Goal: Transaction & Acquisition: Book appointment/travel/reservation

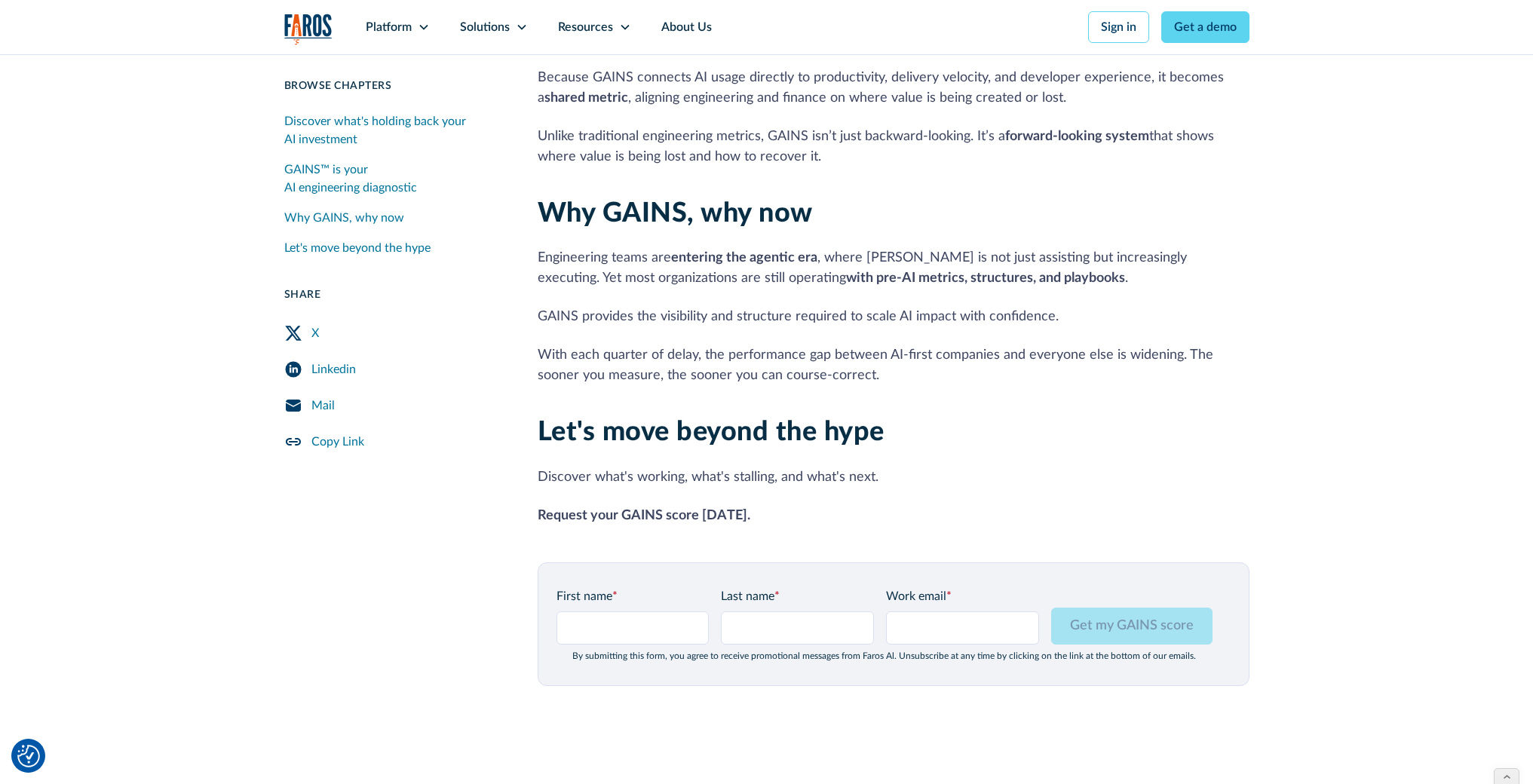
scroll to position [1831, 0]
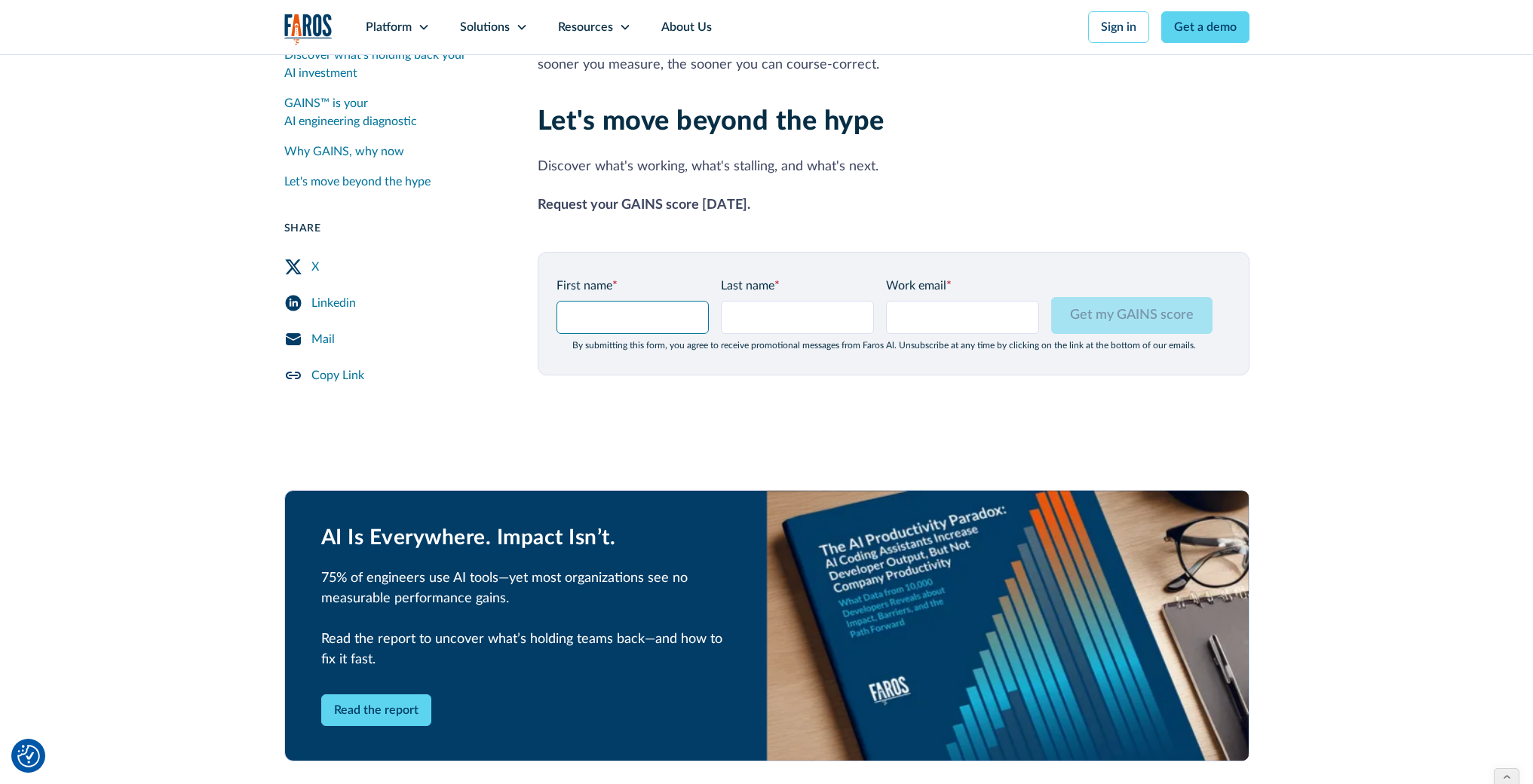
click at [621, 301] on input "First name *" at bounding box center [633, 317] width 153 height 33
click at [513, 27] on div "Solutions" at bounding box center [494, 27] width 98 height 54
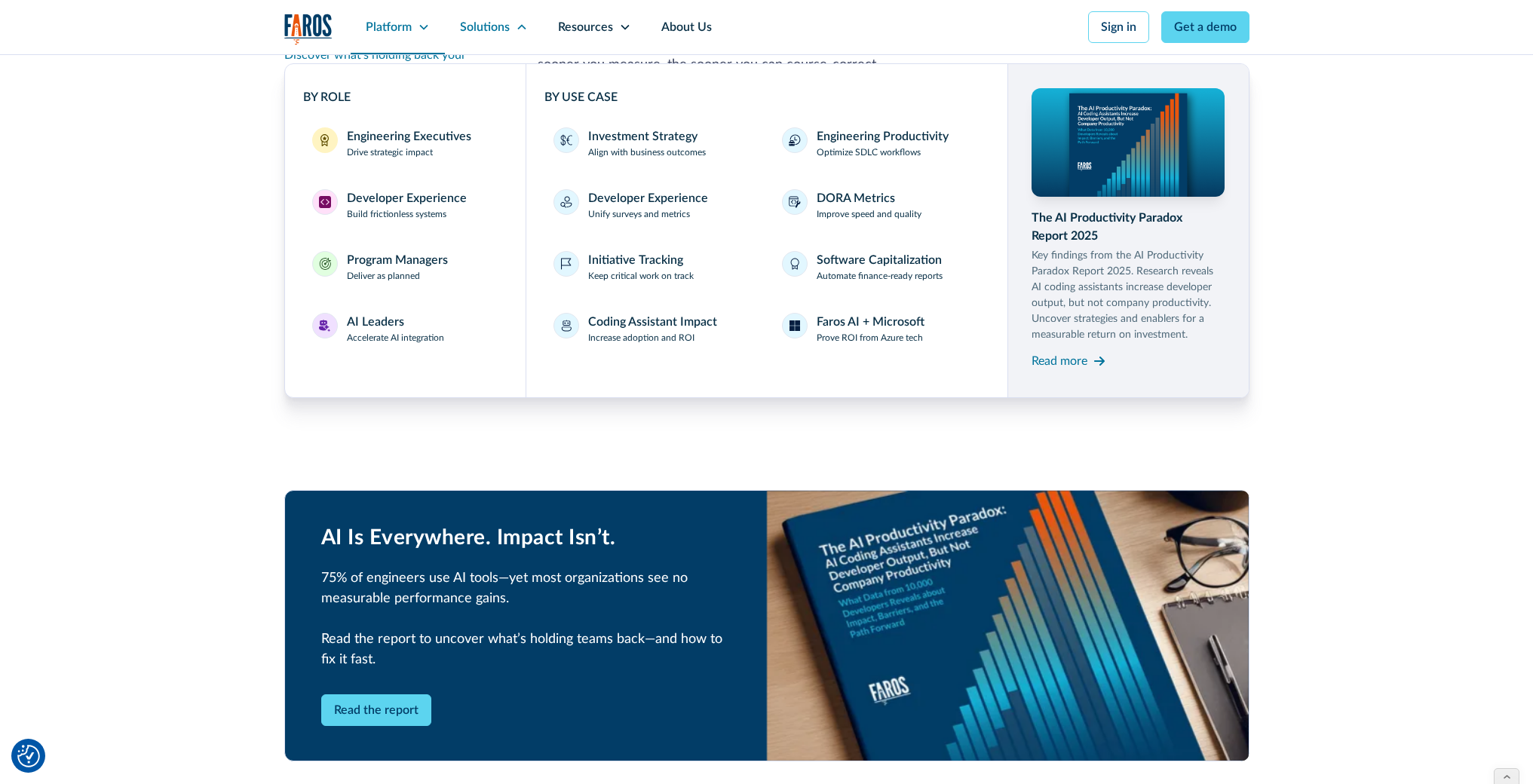
click at [409, 30] on div "Platform" at bounding box center [389, 28] width 46 height 18
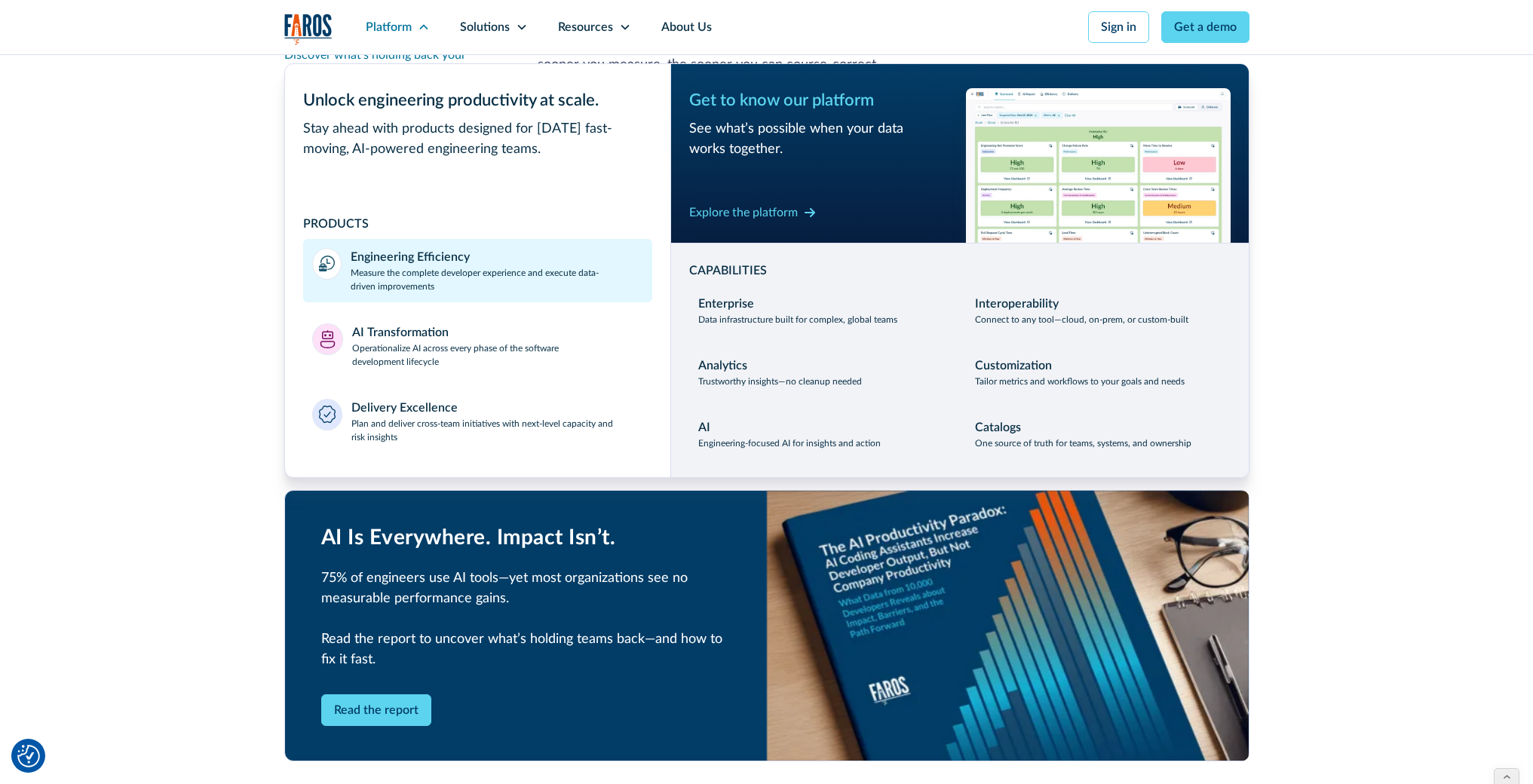
click at [417, 284] on p "Measure the complete developer experience and execute data-driven improvements" at bounding box center [497, 279] width 293 height 27
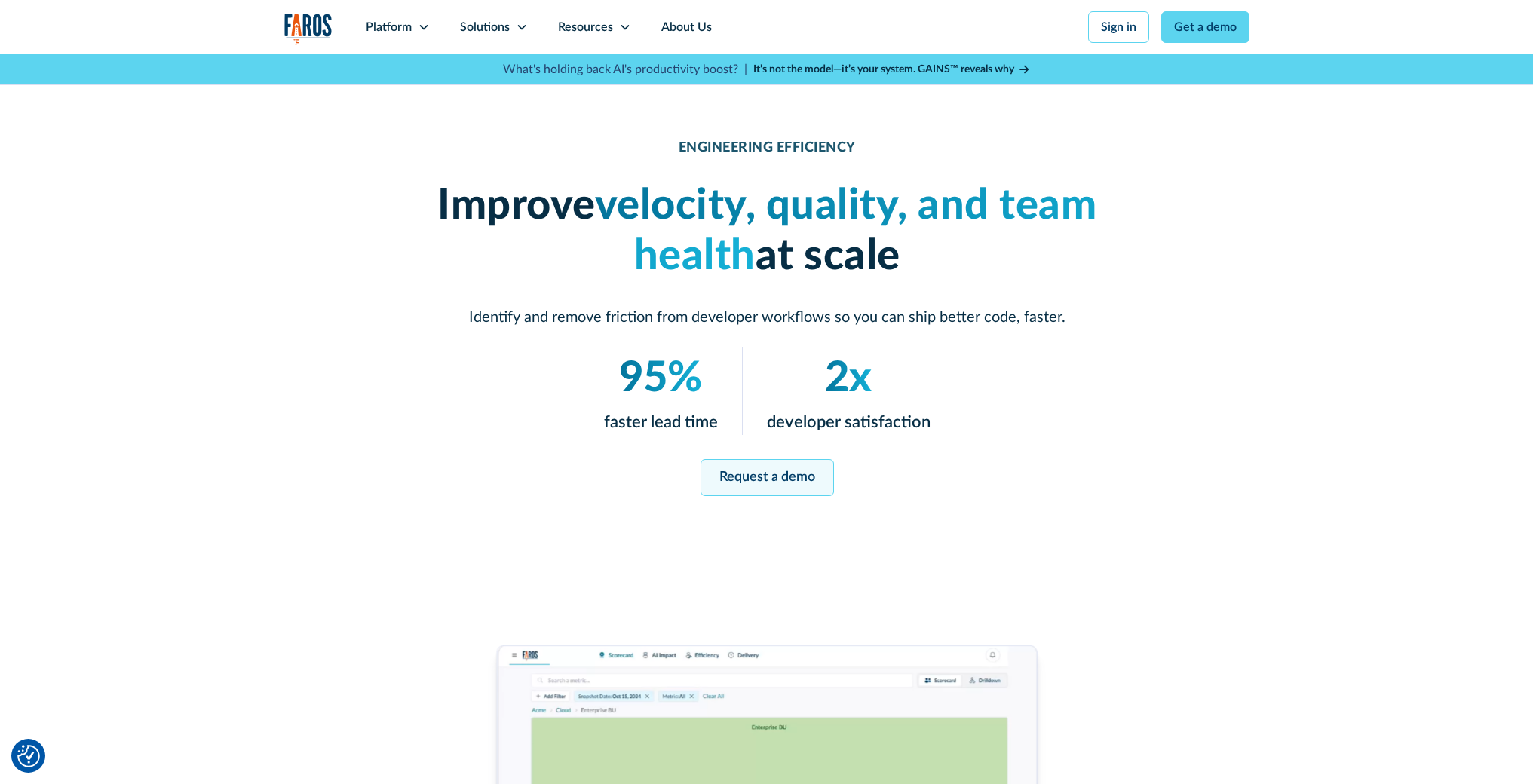
click at [807, 471] on link "Request a demo" at bounding box center [766, 478] width 134 height 37
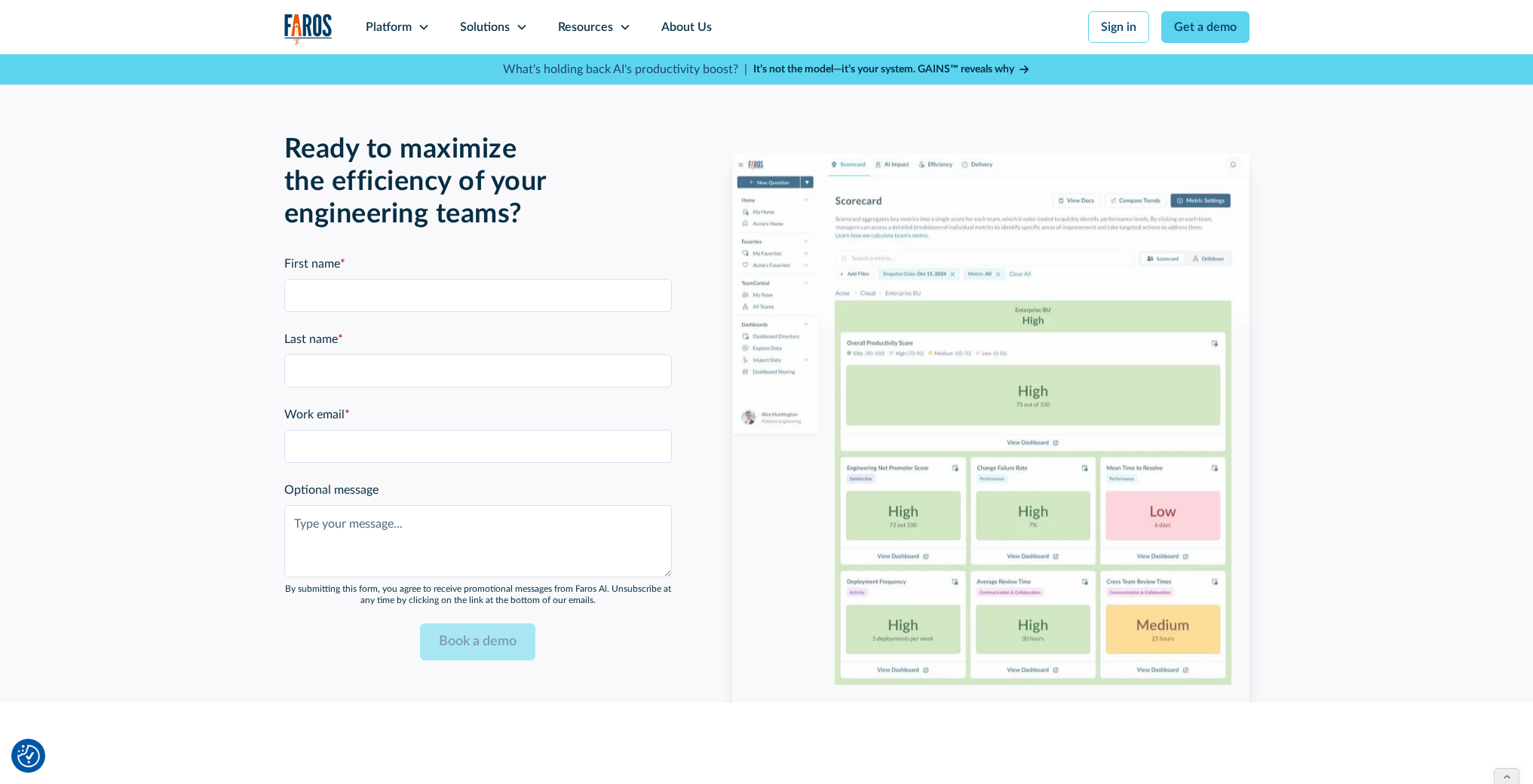
scroll to position [3306, 0]
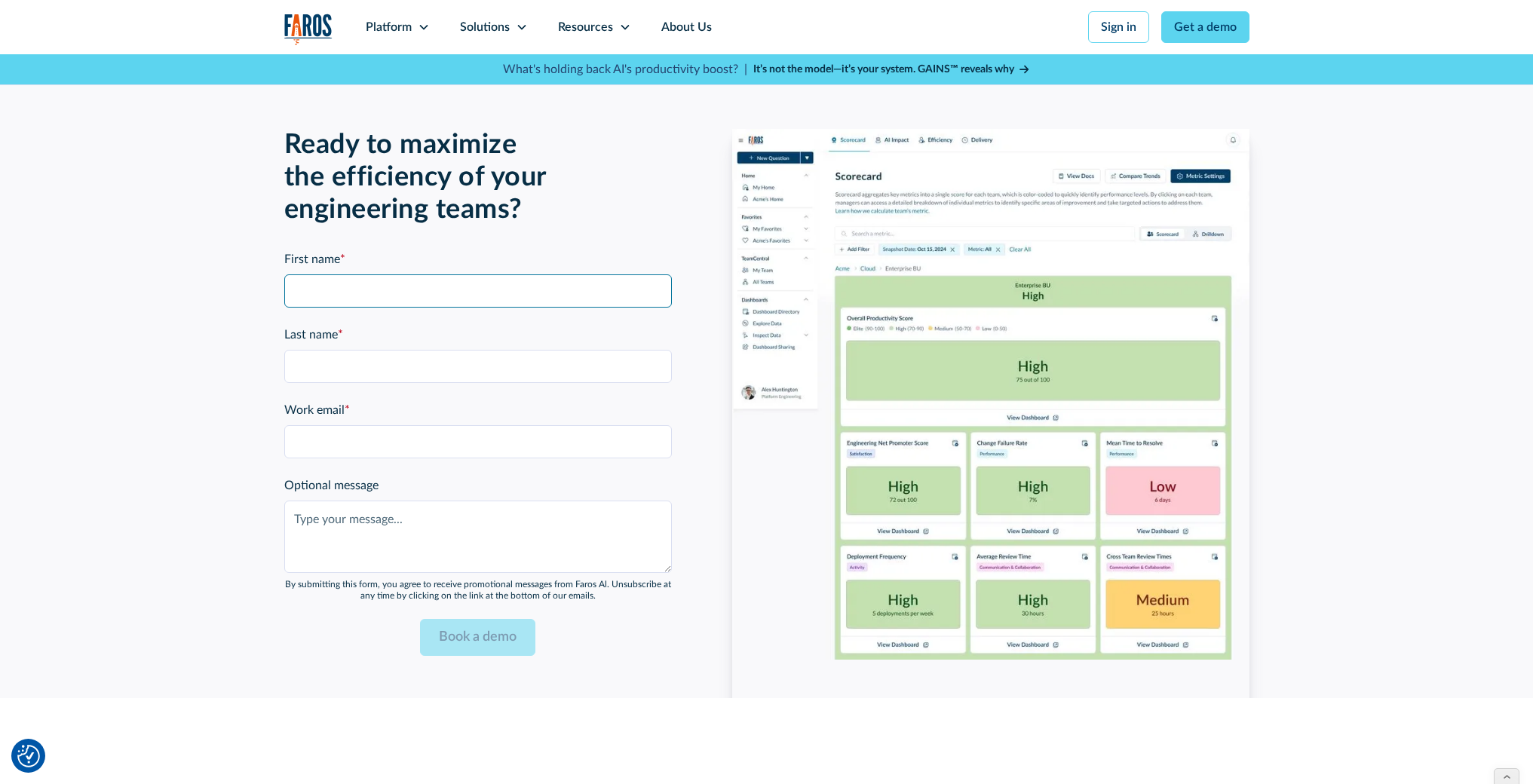
click at [485, 290] on input "First name *" at bounding box center [478, 291] width 388 height 33
type input "Naomi"
type input "Lurie"
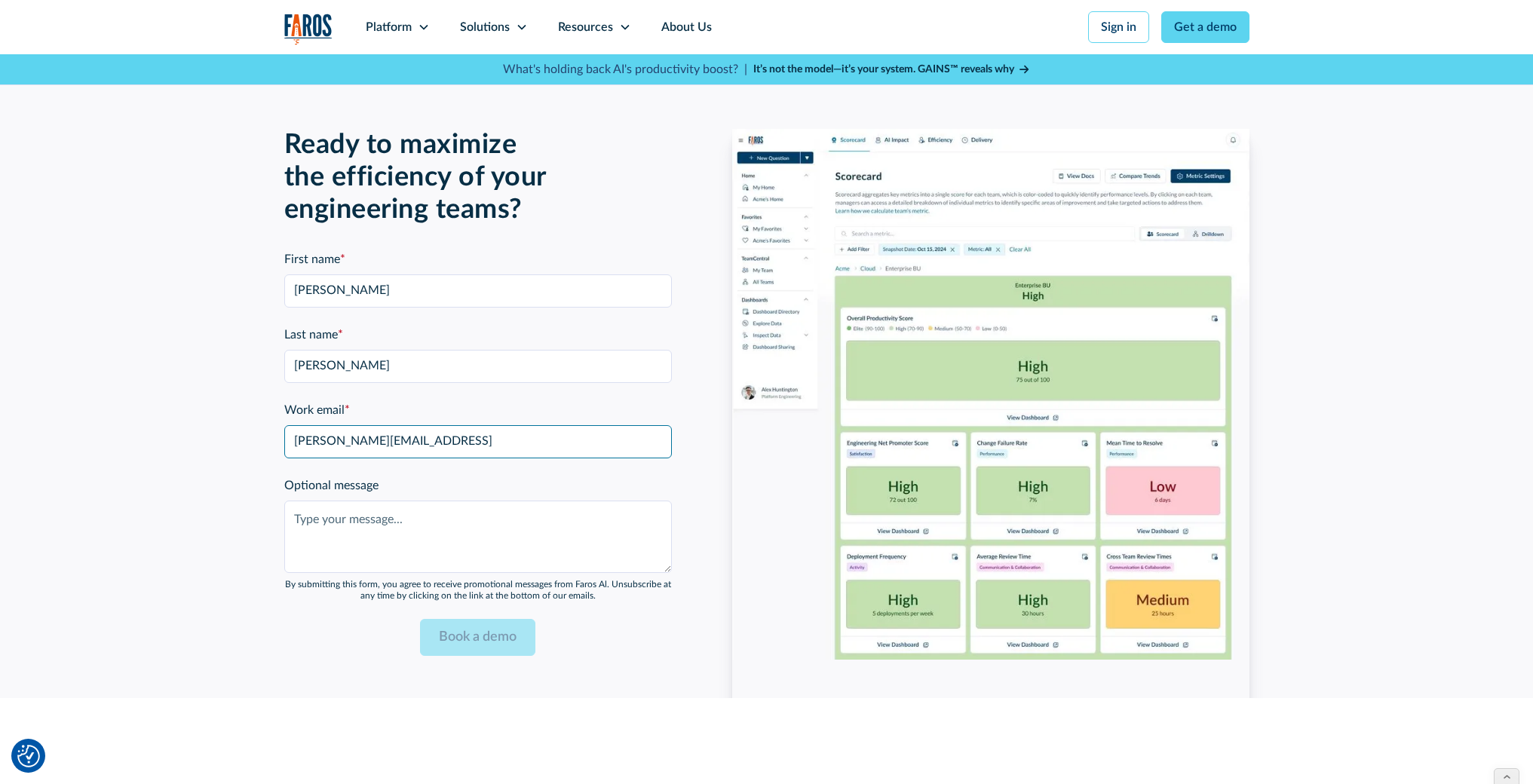
type input "naomi@faros.ai"
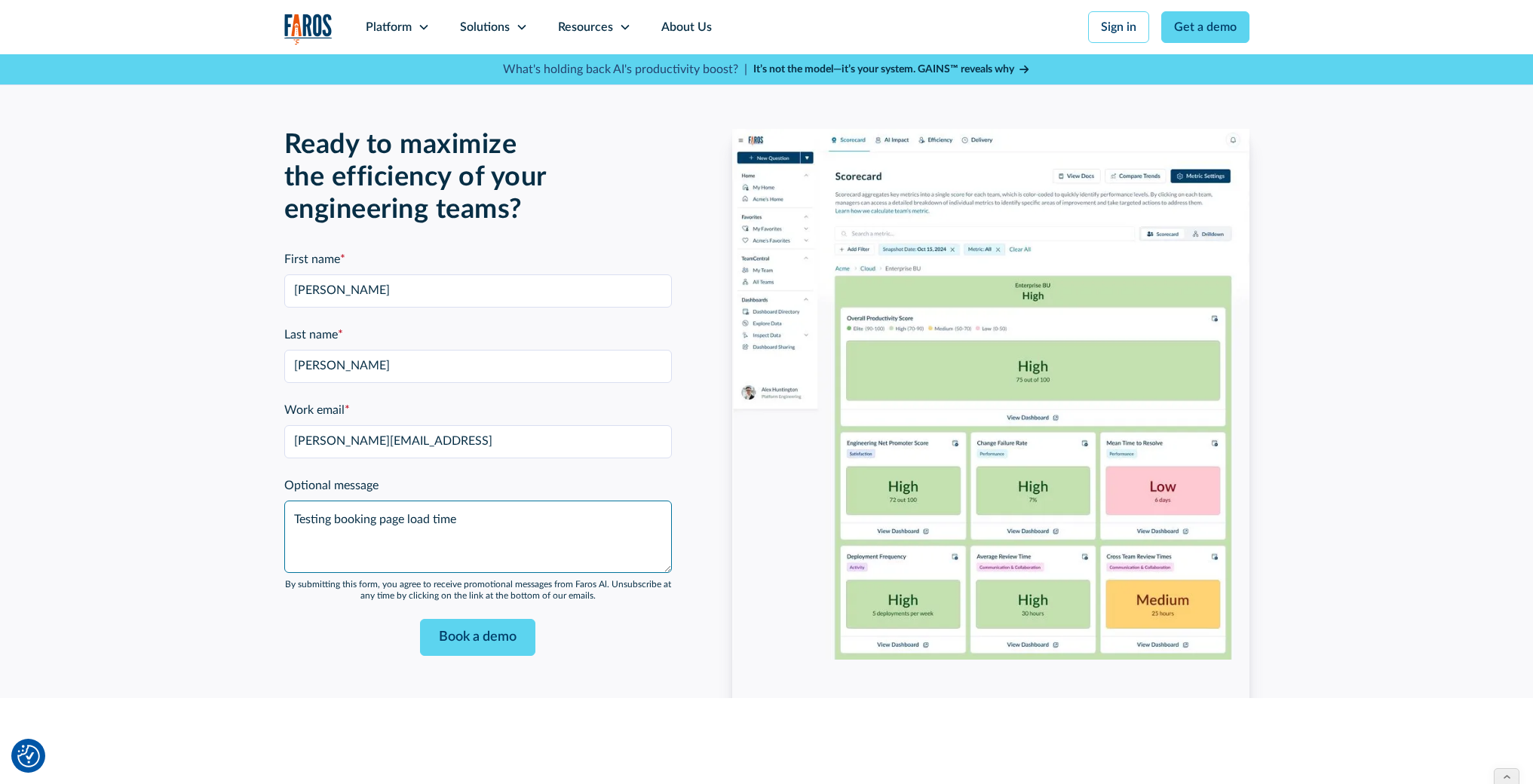
type textarea "Testing booking page load time"
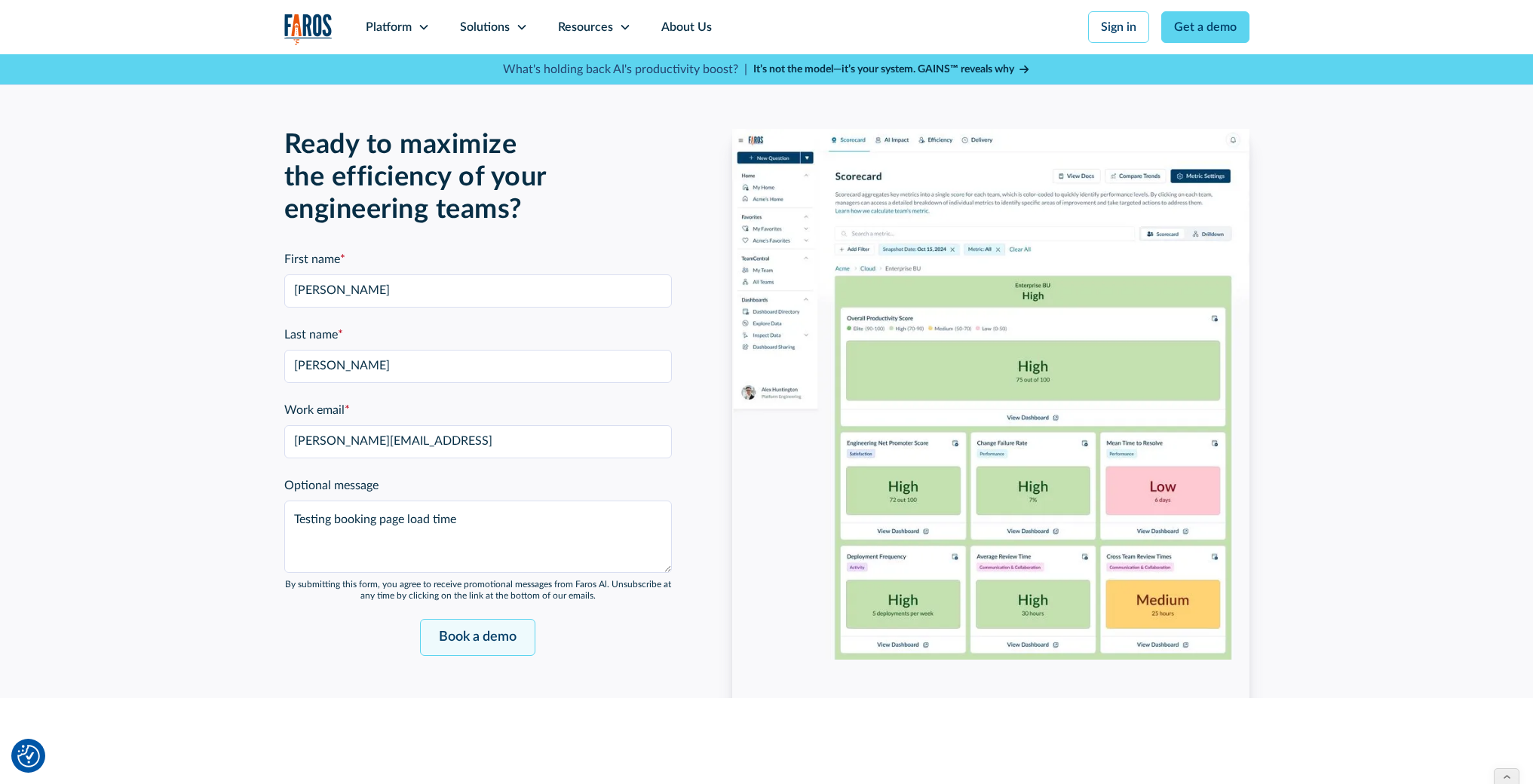
click at [481, 640] on input "Book a demo" at bounding box center [477, 637] width 115 height 37
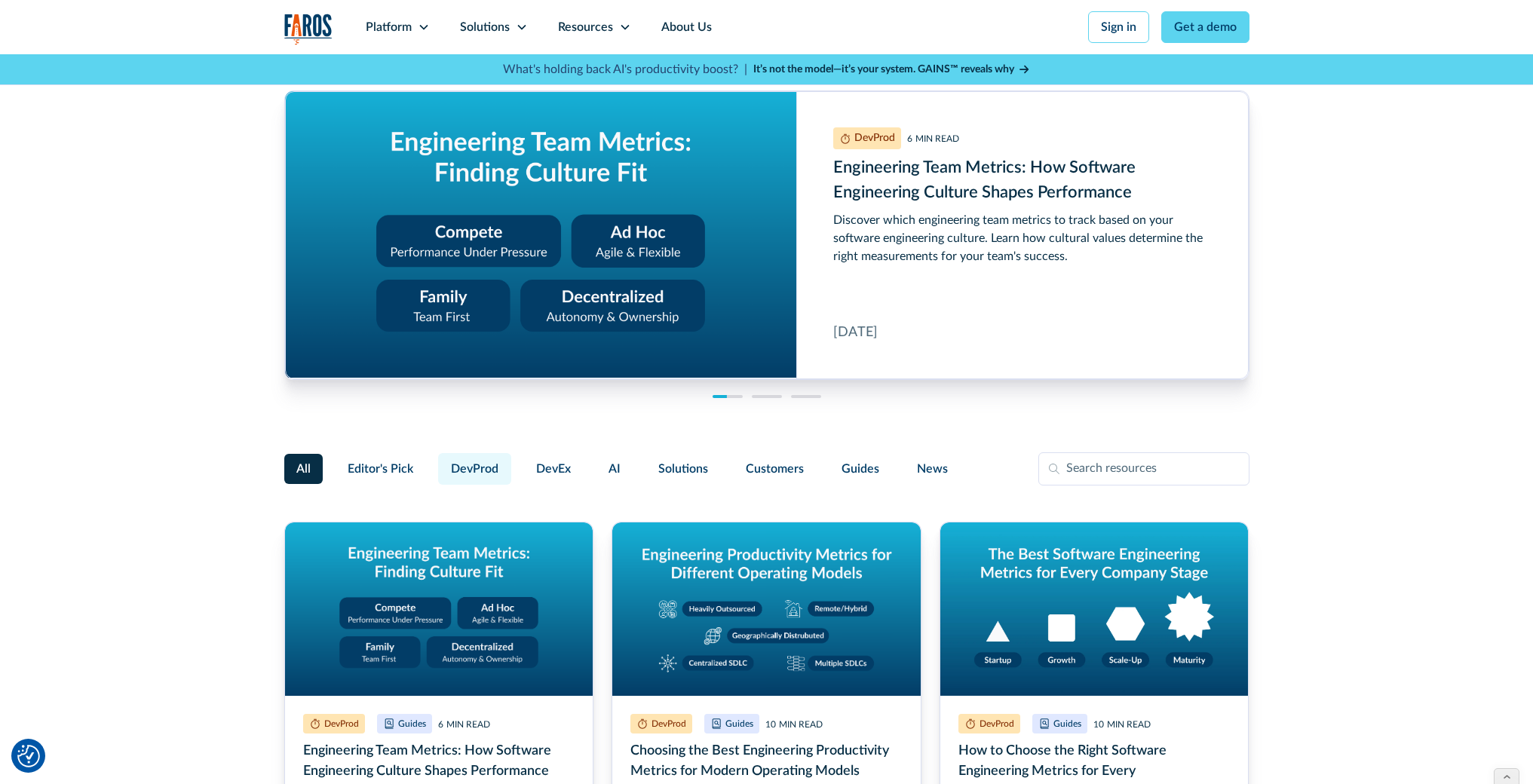
click at [481, 469] on span "DevProd" at bounding box center [474, 469] width 47 height 18
click at [436, 462] on input "DevProd" at bounding box center [436, 462] width 0 height 0
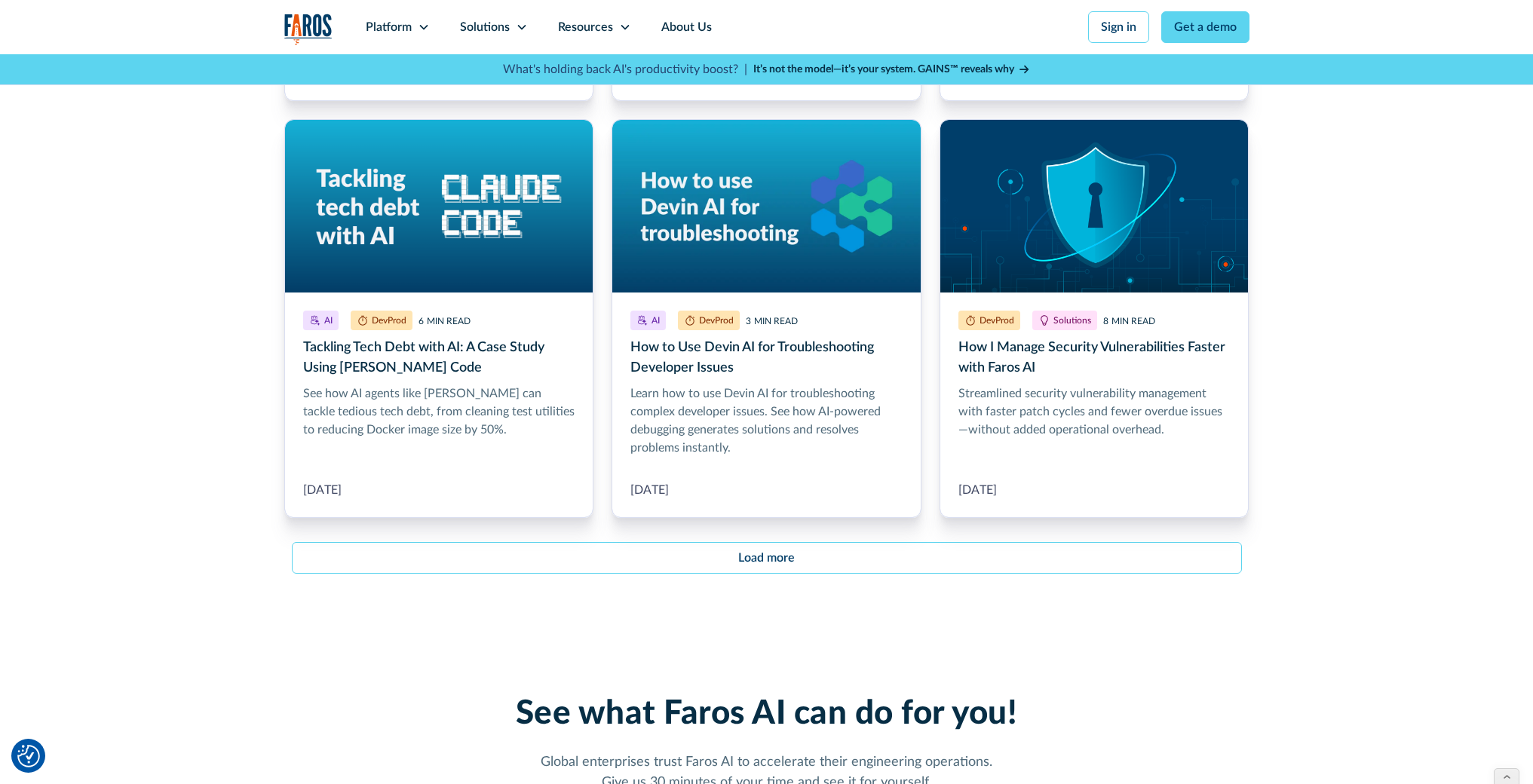
scroll to position [1695, 0]
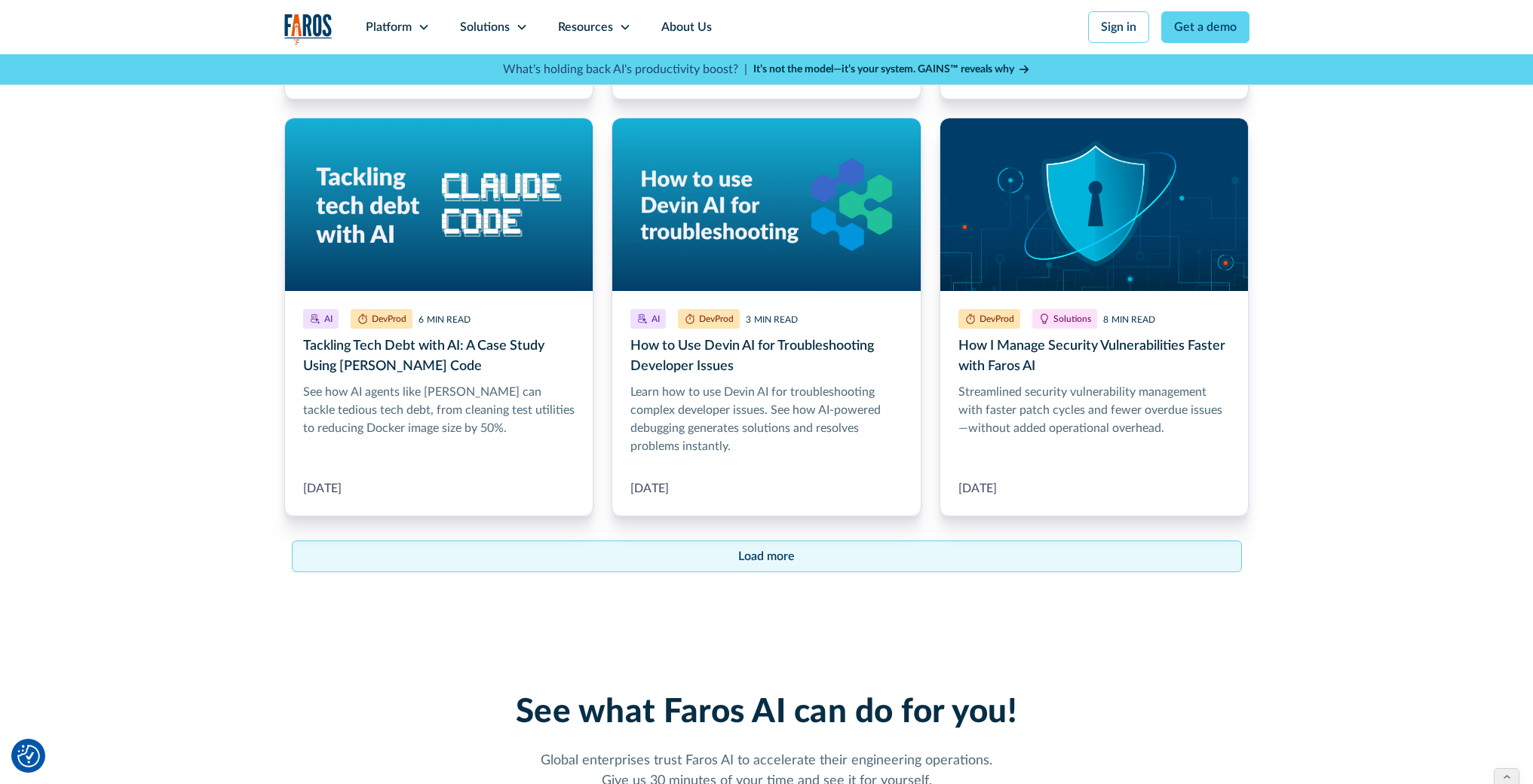
click at [713, 550] on link "Load more" at bounding box center [767, 556] width 951 height 31
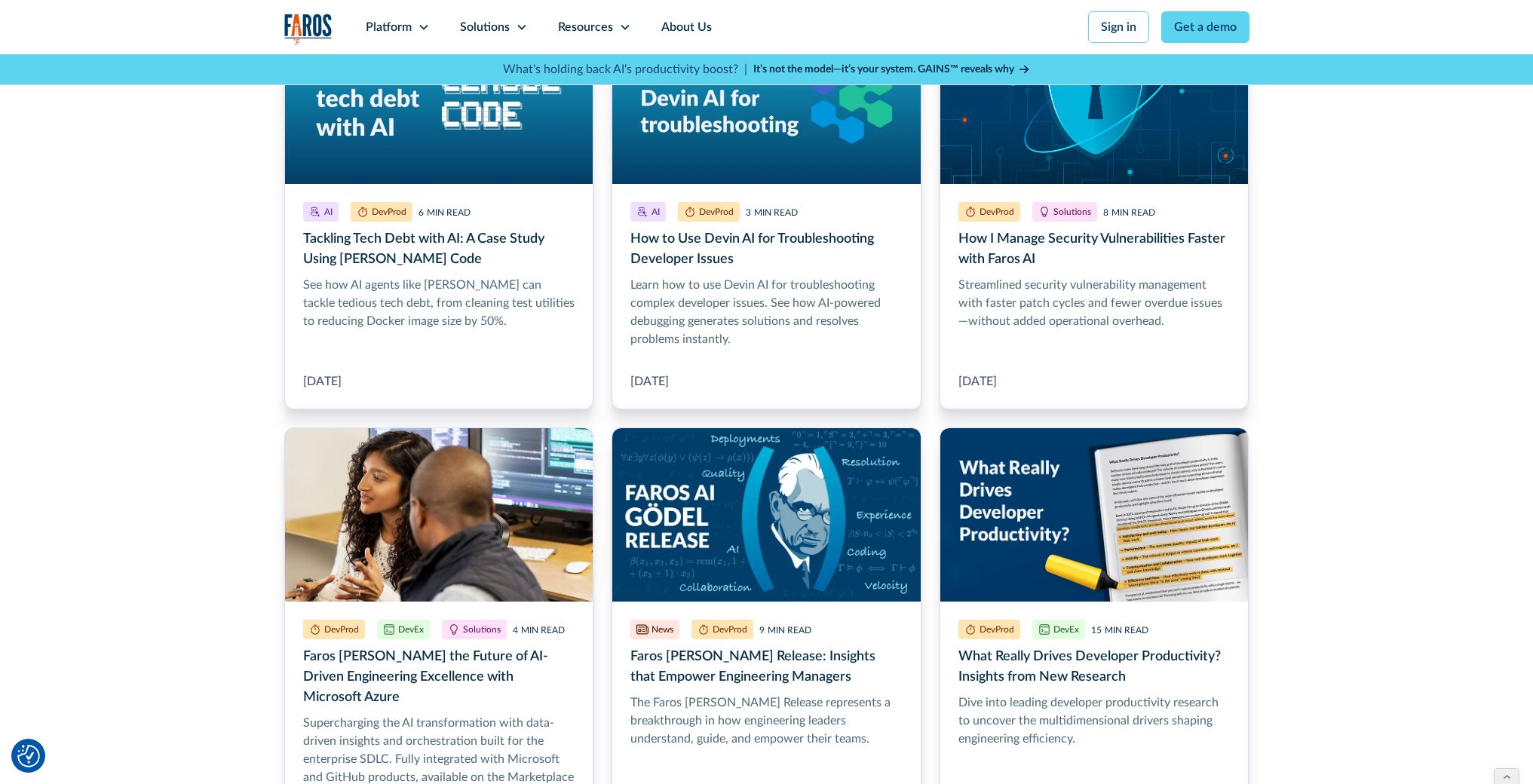
scroll to position [2517, 0]
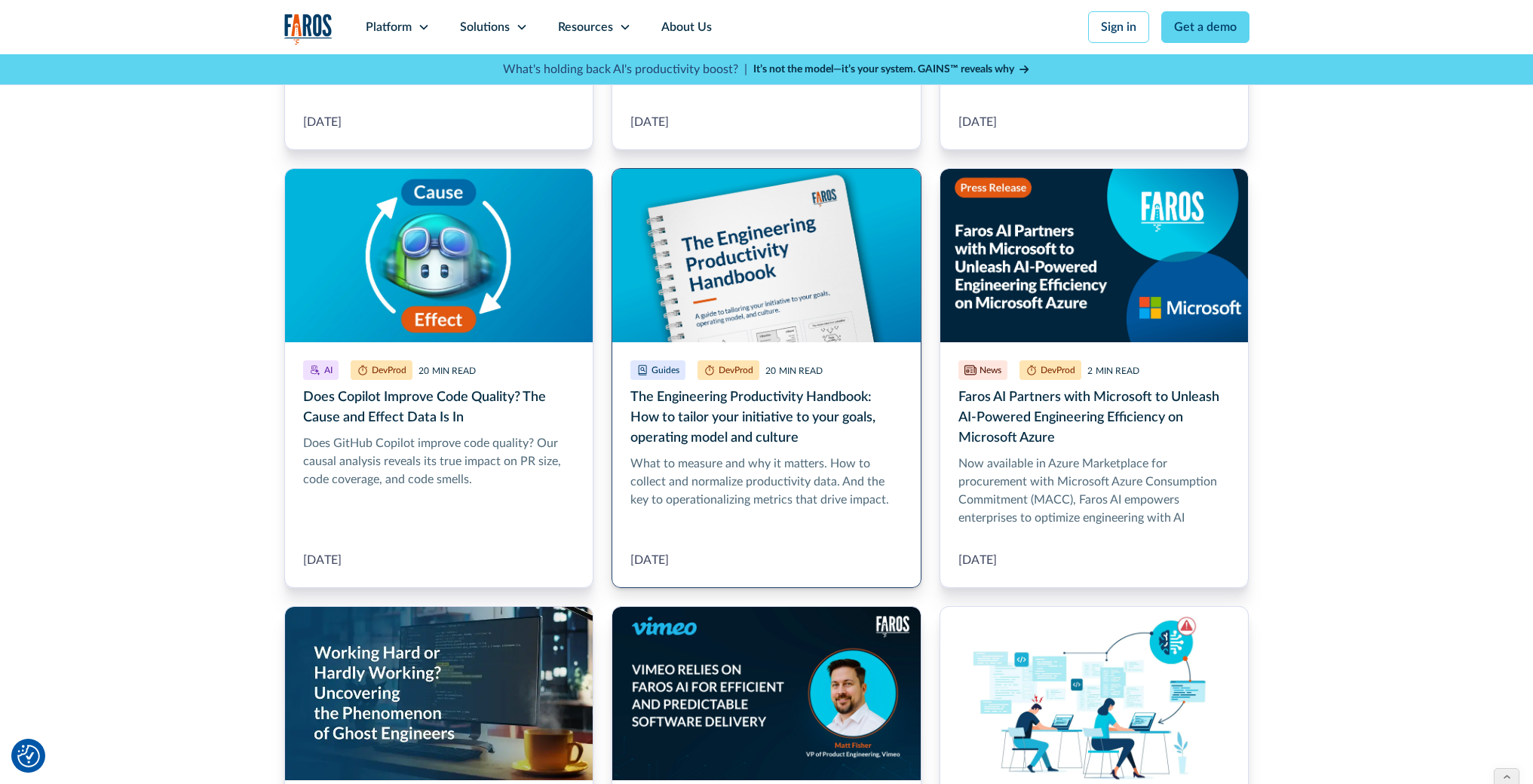
click at [754, 403] on link "The Engineering Productivity Handbook: How to tailor your initiative to your go…" at bounding box center [767, 377] width 310 height 420
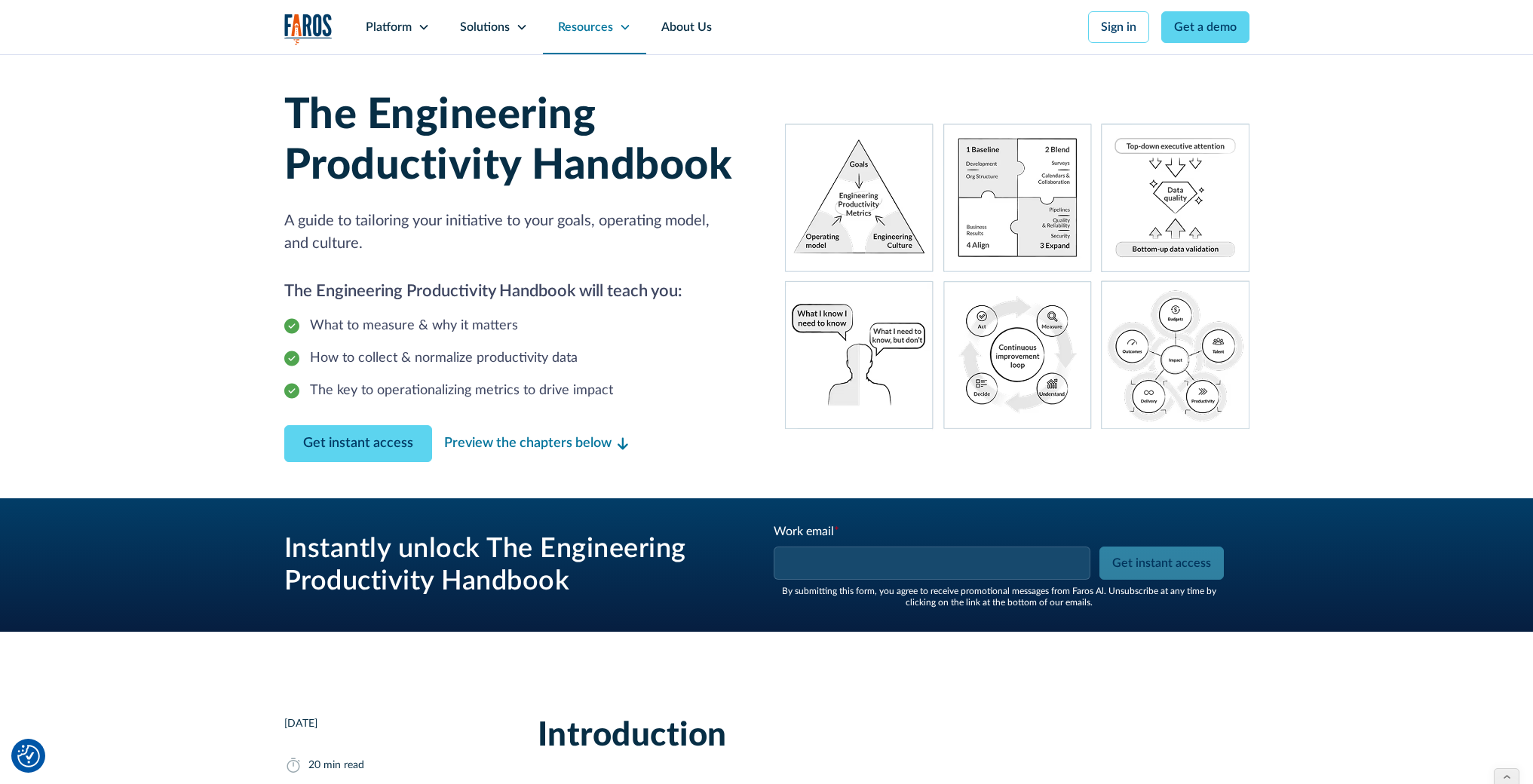
click at [624, 27] on icon at bounding box center [625, 27] width 12 height 12
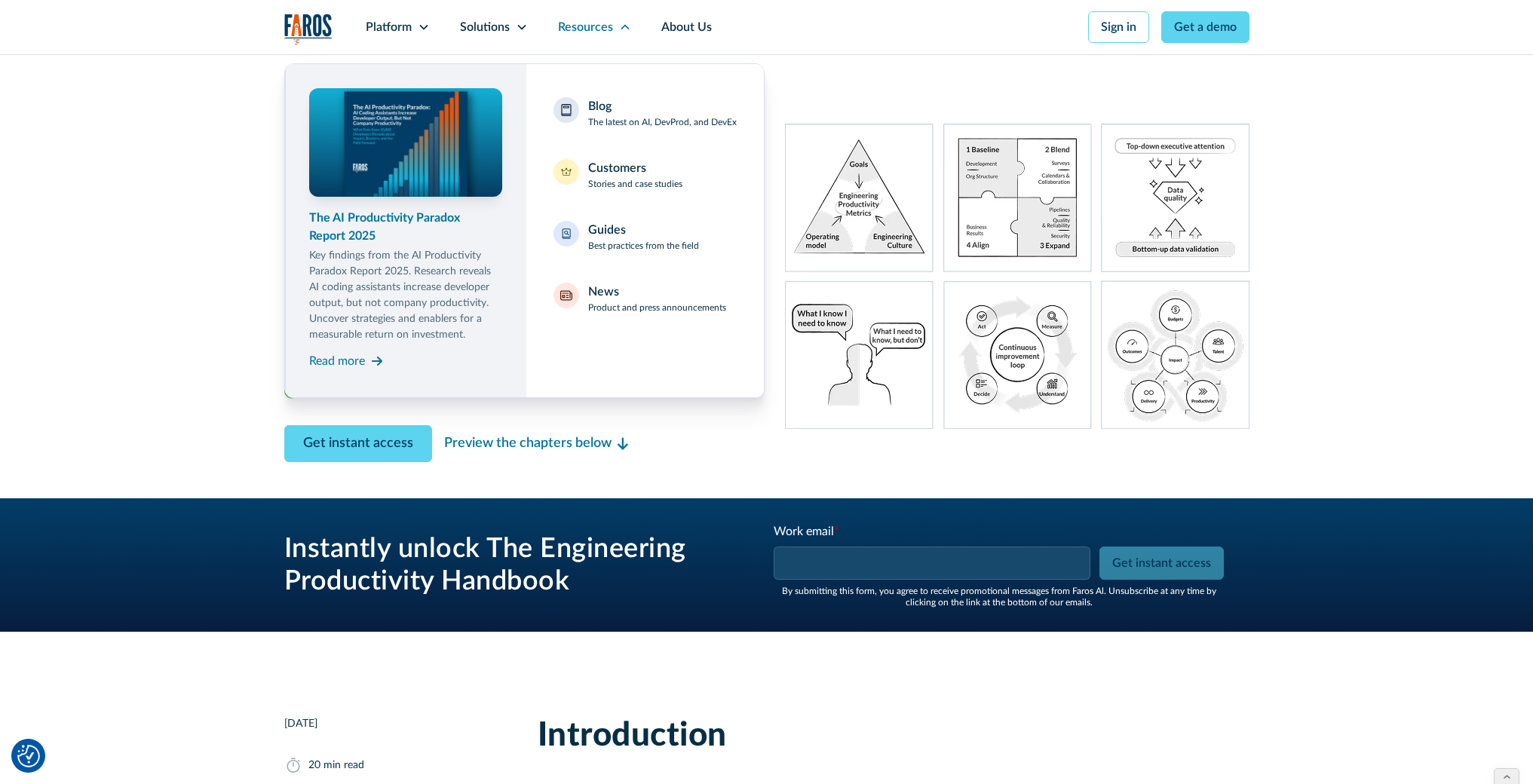
click at [386, 315] on p "Key findings from the AI Productivity Paradox Report 2025. Research reveals AI …" at bounding box center [405, 295] width 193 height 95
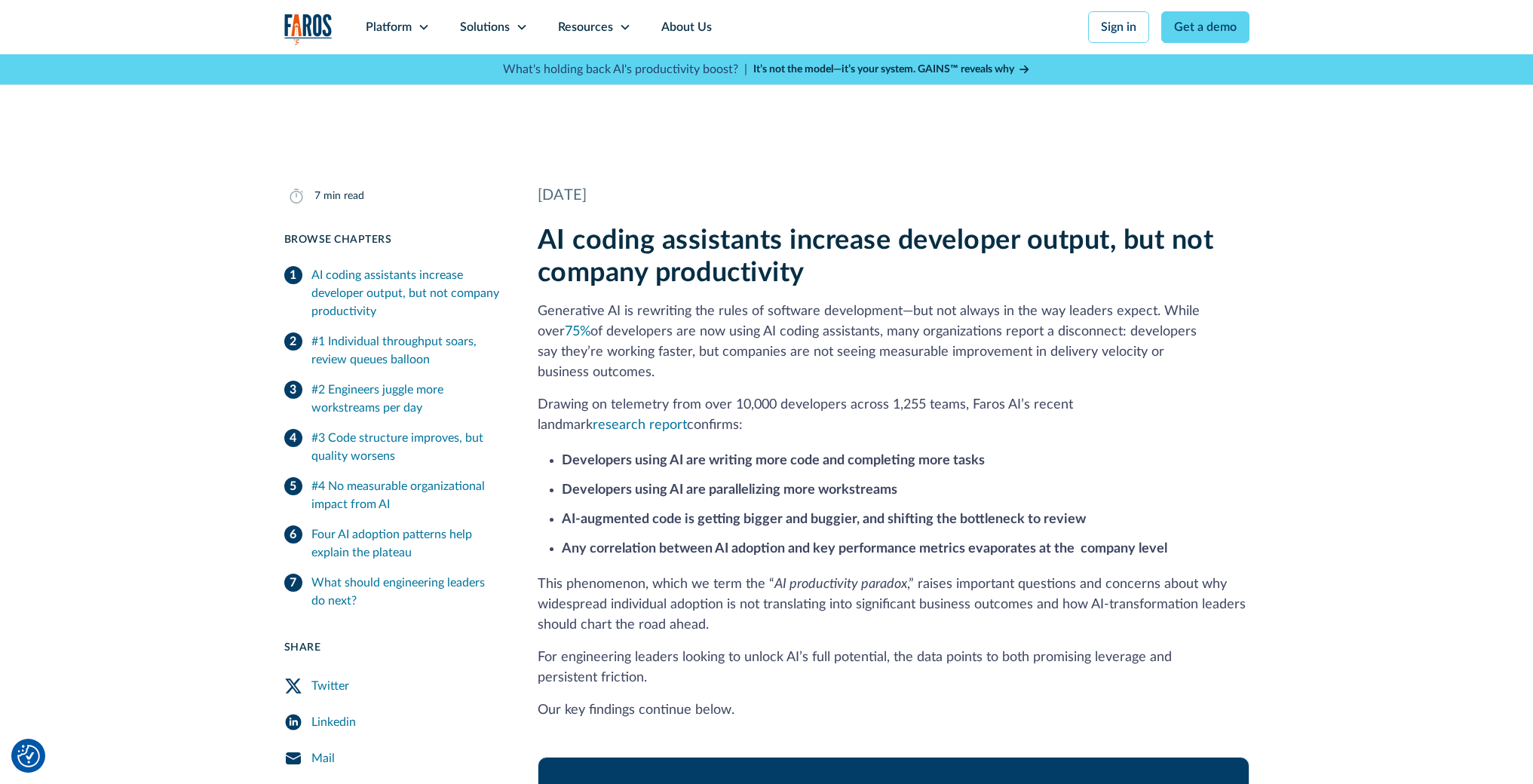
scroll to position [722, 0]
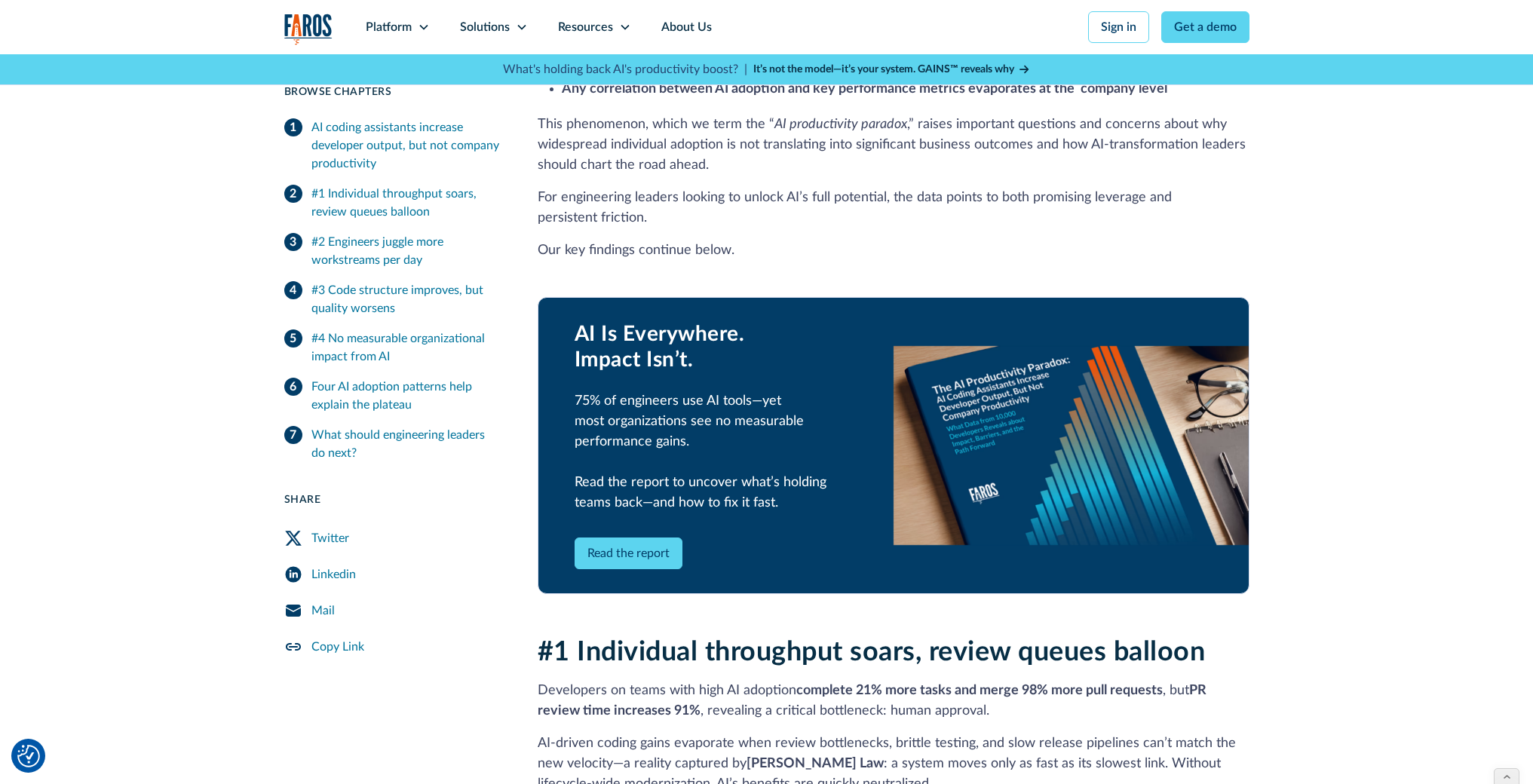
click at [648, 538] on link "Read the report" at bounding box center [629, 553] width 108 height 31
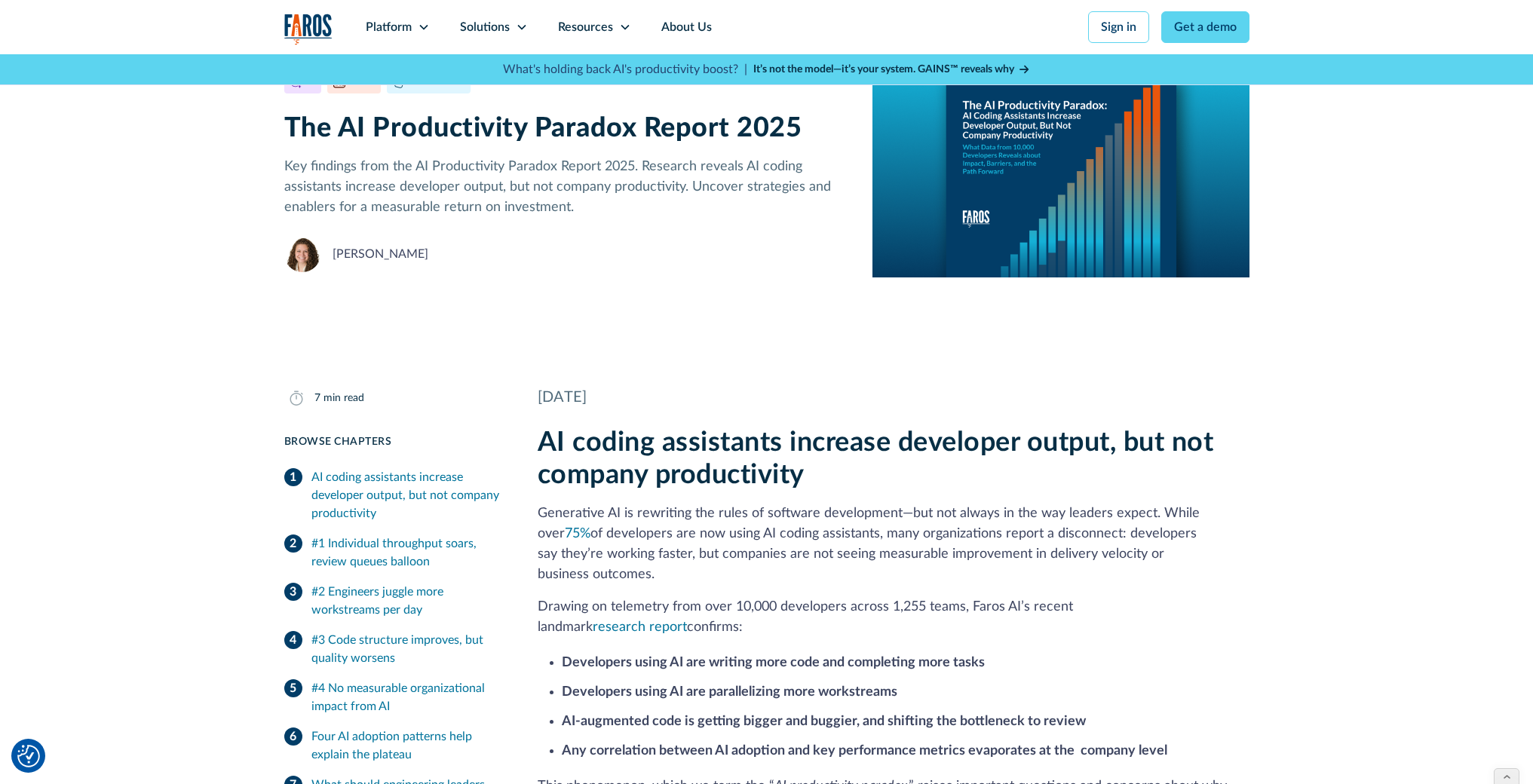
scroll to position [0, 0]
